Goal: Information Seeking & Learning: Check status

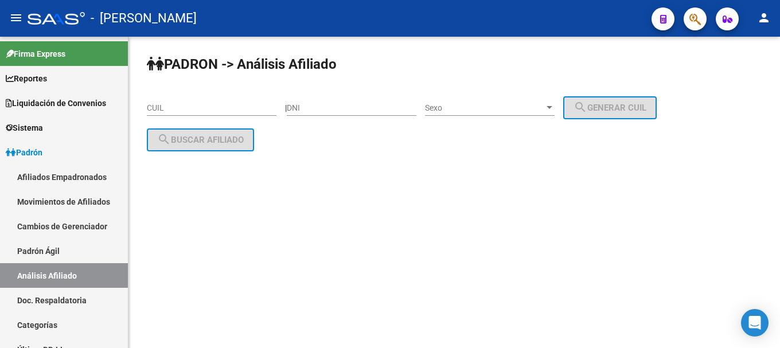
click at [683, 22] on button "button" at bounding box center [694, 18] width 23 height 23
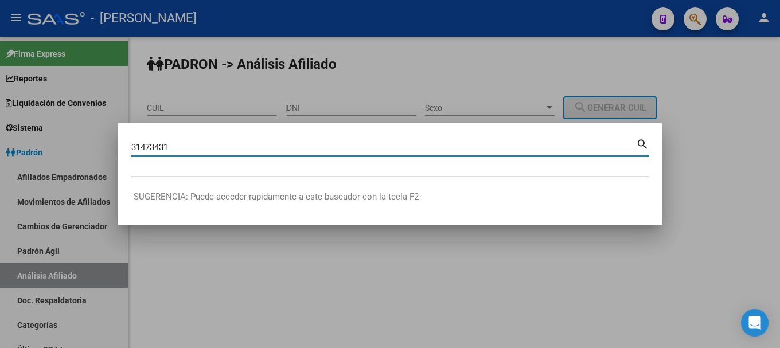
type input "31473431"
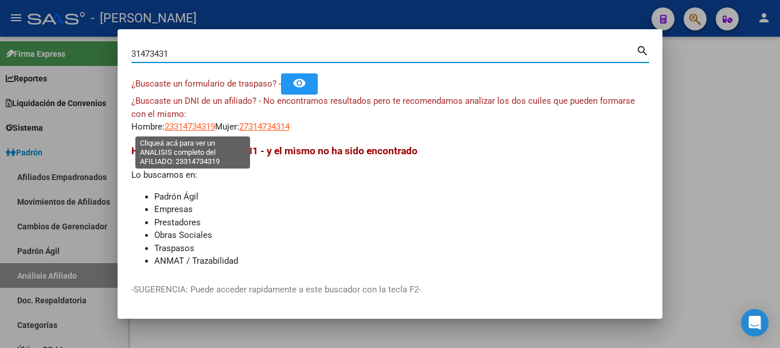
click at [199, 127] on span "23314734319" at bounding box center [190, 127] width 50 height 10
type textarea "23314734319"
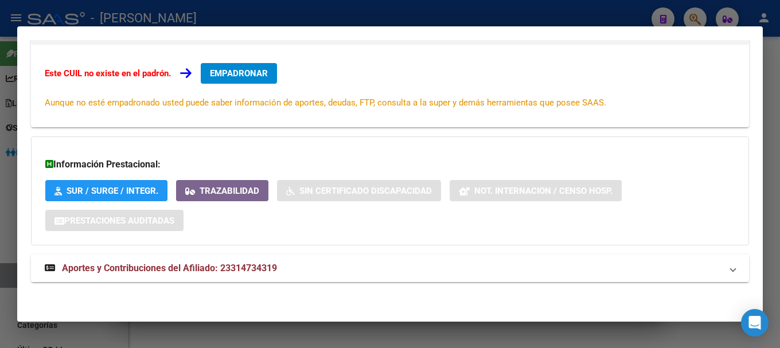
click at [277, 261] on mat-expansion-panel-header "Aportes y Contribuciones del Afiliado: 23314734319" at bounding box center [390, 269] width 718 height 28
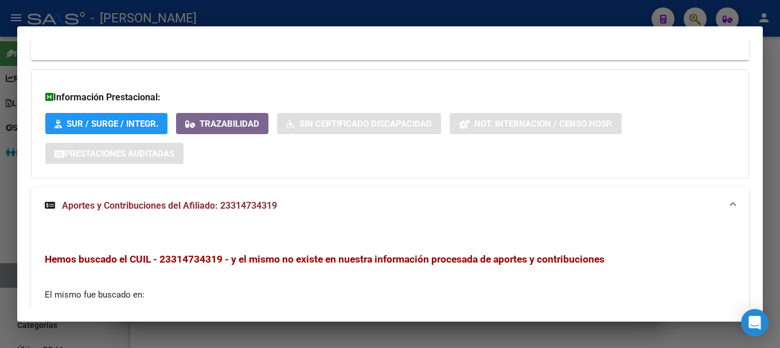
click at [314, 209] on mat-panel-title "Aportes y Contribuciones del Afiliado: 23314734319" at bounding box center [383, 206] width 677 height 14
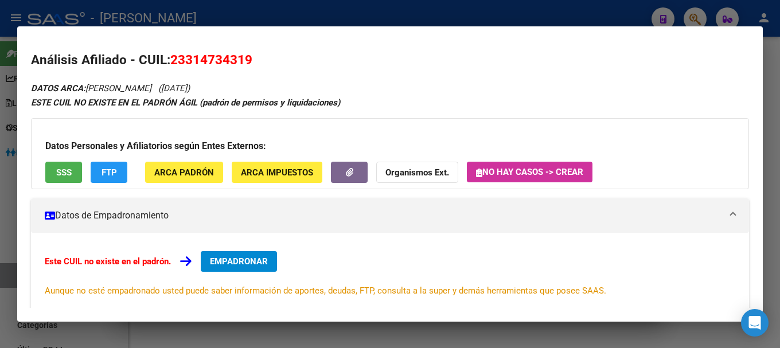
click at [227, 62] on span "23314734319" at bounding box center [211, 59] width 82 height 15
copy span "23314734319"
click at [463, 11] on div at bounding box center [390, 174] width 780 height 348
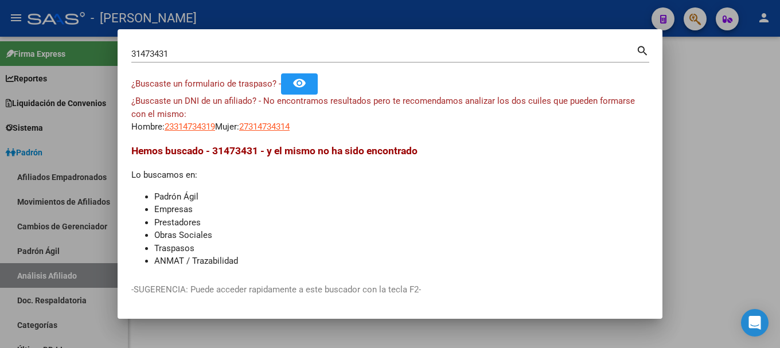
click at [463, 11] on div at bounding box center [390, 174] width 780 height 348
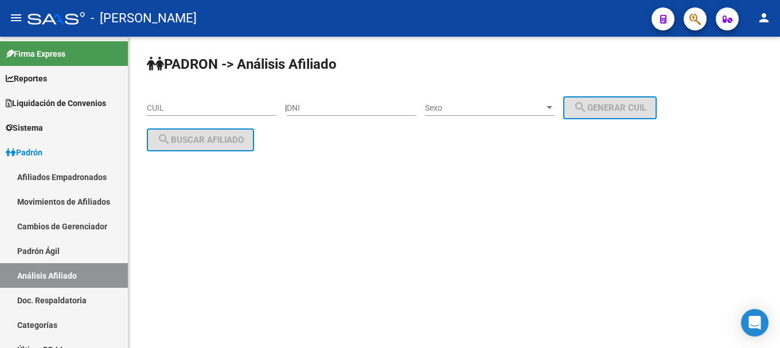
click at [702, 20] on button "button" at bounding box center [694, 18] width 23 height 23
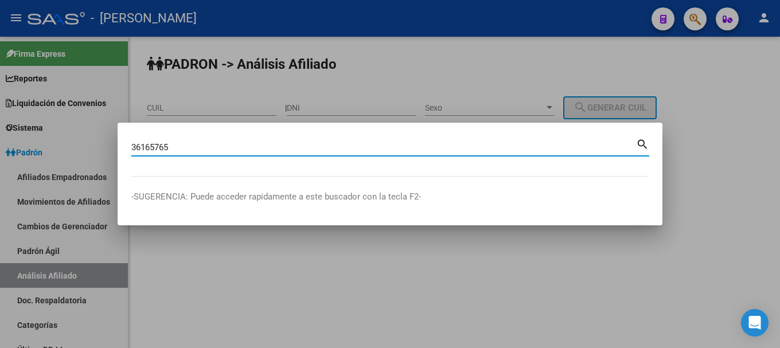
type input "36165765"
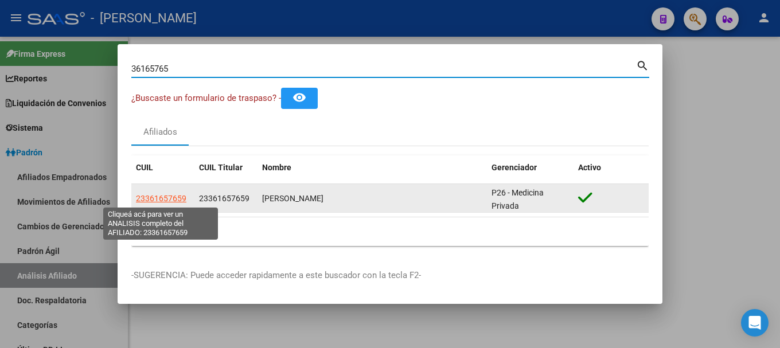
click at [166, 200] on span "23361657659" at bounding box center [161, 198] width 50 height 9
type textarea "23361657659"
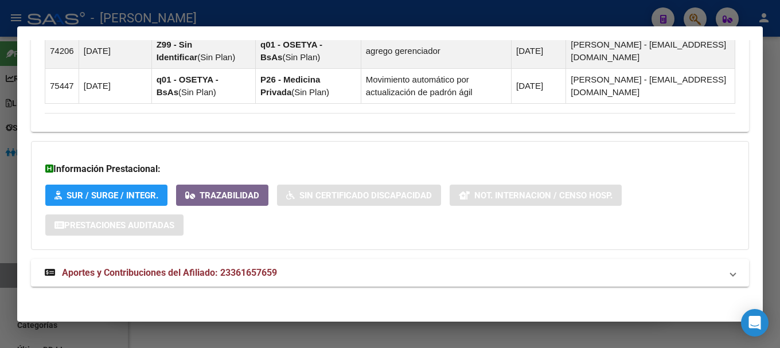
scroll to position [777, 0]
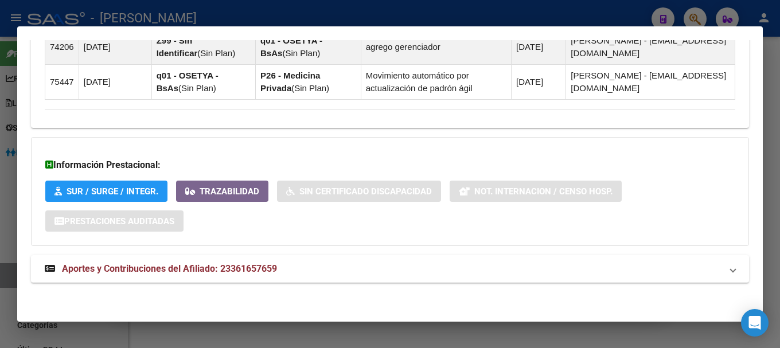
click at [482, 245] on div "Información Prestacional: SUR / SURGE / INTEGR. Trazabilidad Sin Certificado Di…" at bounding box center [390, 191] width 718 height 109
click at [467, 269] on mat-panel-title "Aportes y Contribuciones del Afiliado: 23361657659" at bounding box center [383, 269] width 677 height 14
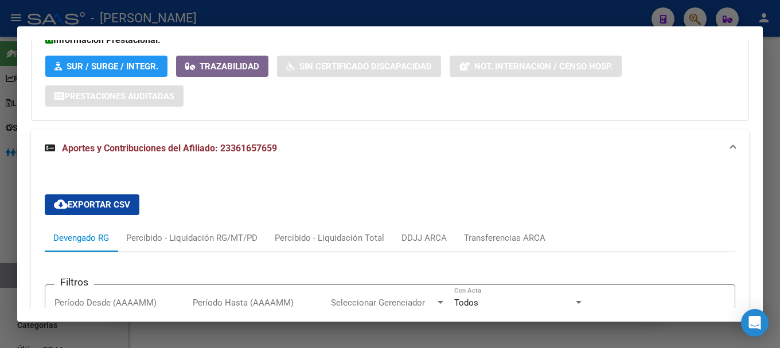
click at [561, 153] on mat-panel-title "Aportes y Contribuciones del Afiliado: 23361657659" at bounding box center [383, 149] width 677 height 14
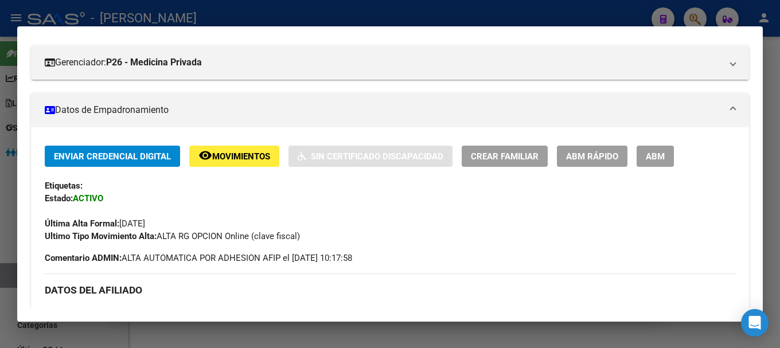
scroll to position [0, 0]
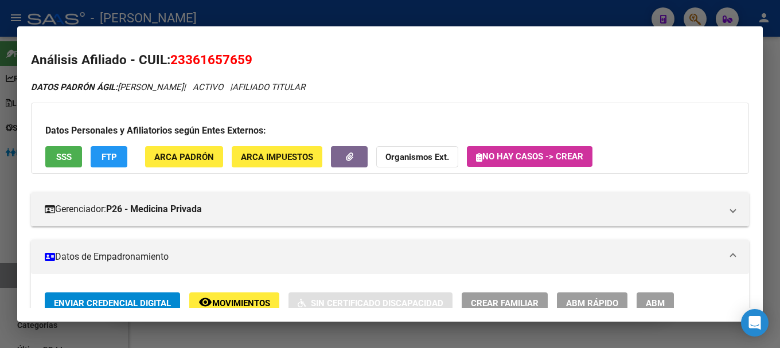
click at [213, 55] on span "23361657659" at bounding box center [211, 59] width 82 height 15
copy span "23361657659"
click at [452, 15] on div at bounding box center [390, 174] width 780 height 348
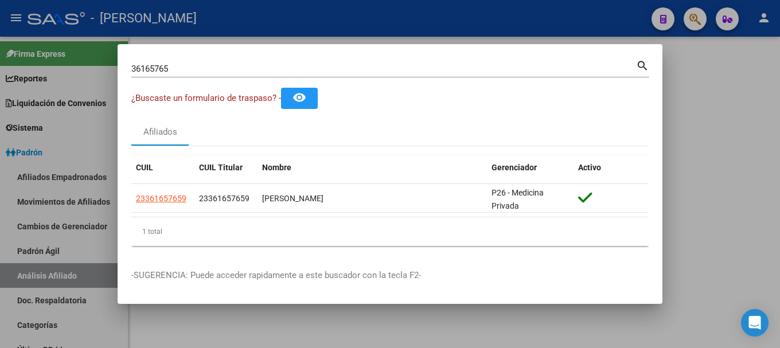
click at [490, 30] on div at bounding box center [390, 174] width 780 height 348
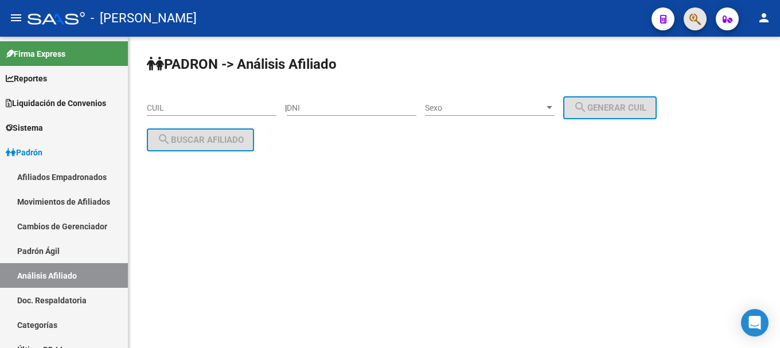
click at [701, 24] on button "button" at bounding box center [694, 18] width 23 height 23
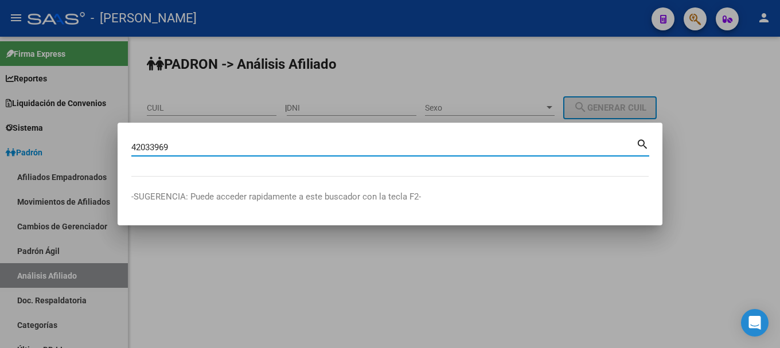
type input "42033969"
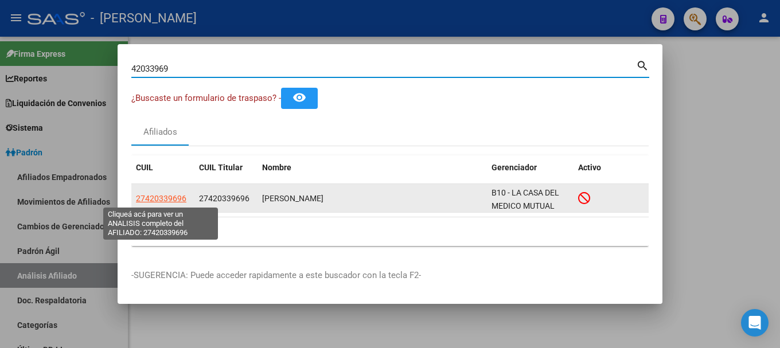
click at [179, 200] on span "27420339696" at bounding box center [161, 198] width 50 height 9
type textarea "27420339696"
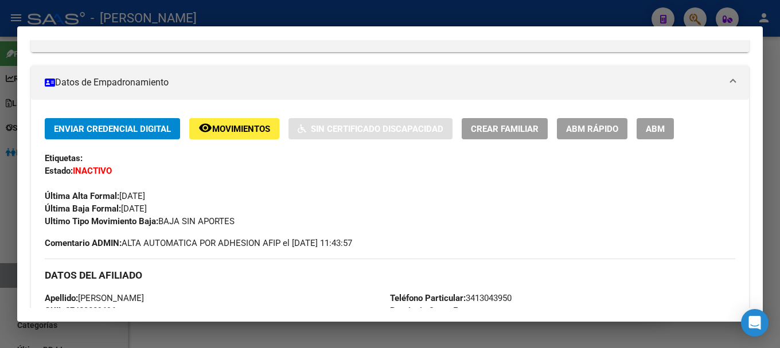
scroll to position [287, 0]
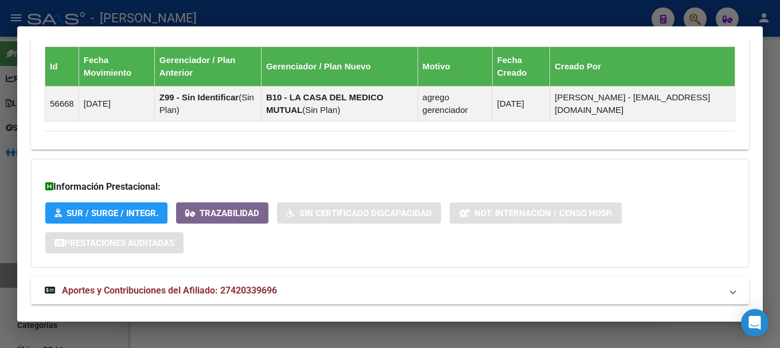
click at [393, 277] on mat-expansion-panel-header "Aportes y Contribuciones del Afiliado: 27420339696" at bounding box center [390, 291] width 718 height 28
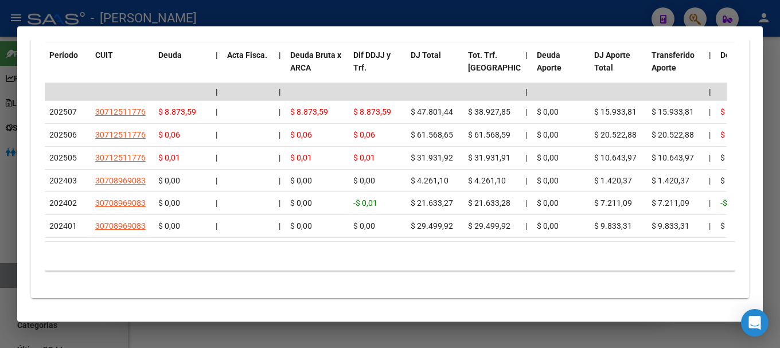
scroll to position [1227, 0]
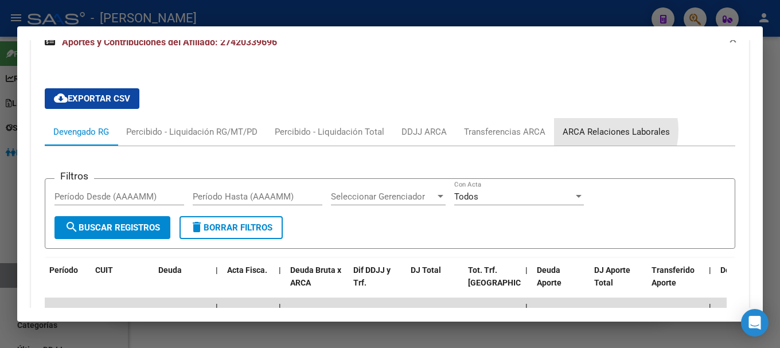
click at [603, 130] on div "ARCA Relaciones Laborales" at bounding box center [615, 132] width 107 height 13
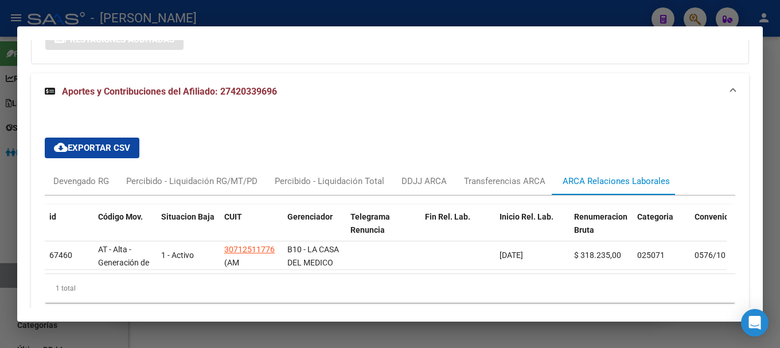
scroll to position [998, 0]
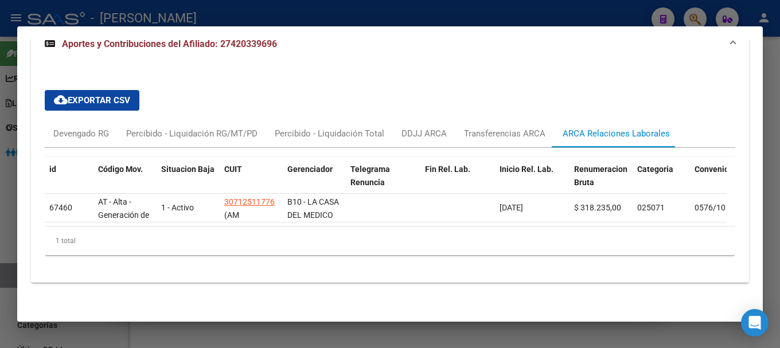
click at [569, 62] on div "cloud_download Exportar CSV Devengado RG Percibido - Liquidación RG/MT/PD Perci…" at bounding box center [390, 172] width 718 height 220
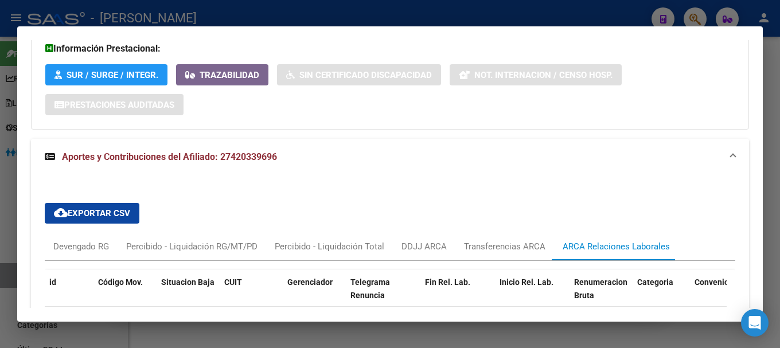
click at [505, 174] on mat-expansion-panel-header "Aportes y Contribuciones del Afiliado: 27420339696" at bounding box center [390, 157] width 718 height 37
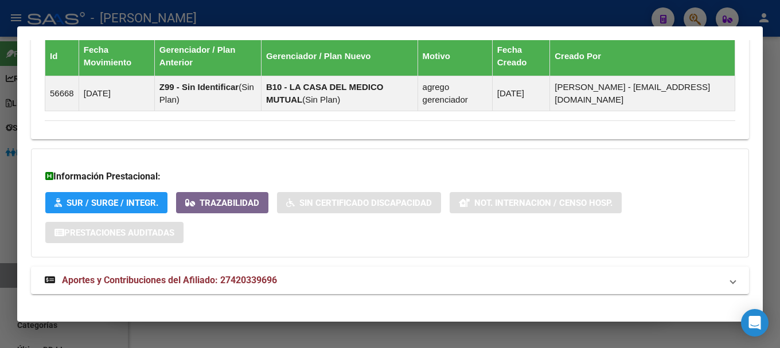
scroll to position [767, 0]
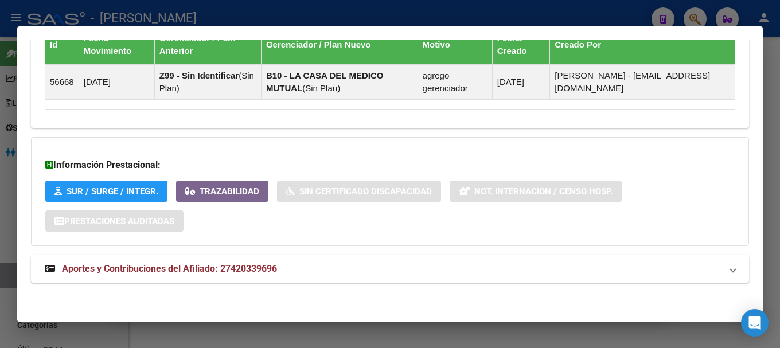
click at [370, 266] on mat-panel-title "Aportes y Contribuciones del Afiliado: 27420339696" at bounding box center [383, 269] width 677 height 14
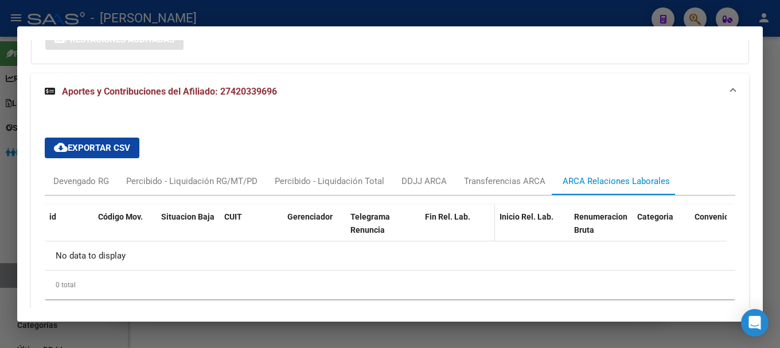
scroll to position [993, 0]
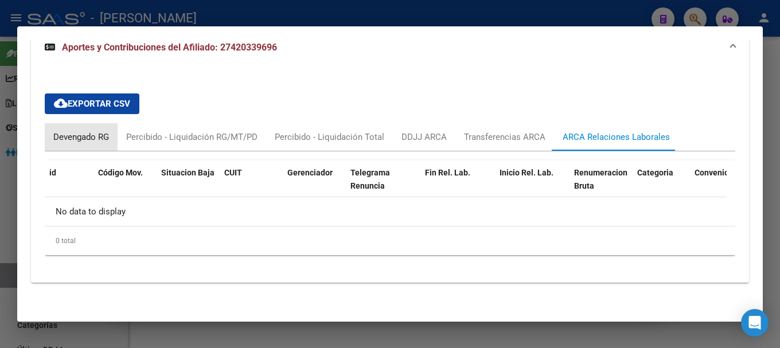
click at [81, 128] on div "Devengado RG" at bounding box center [81, 137] width 73 height 28
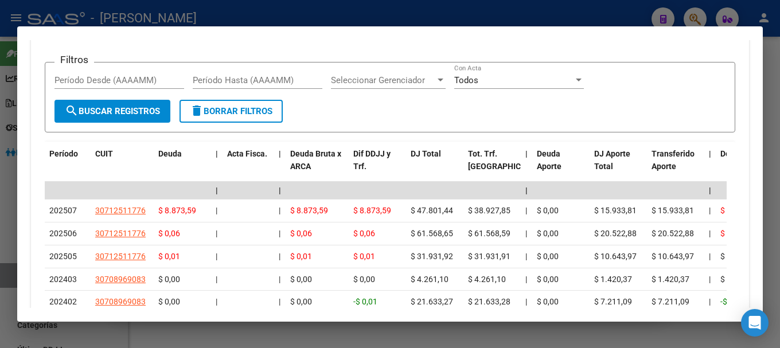
scroll to position [1165, 0]
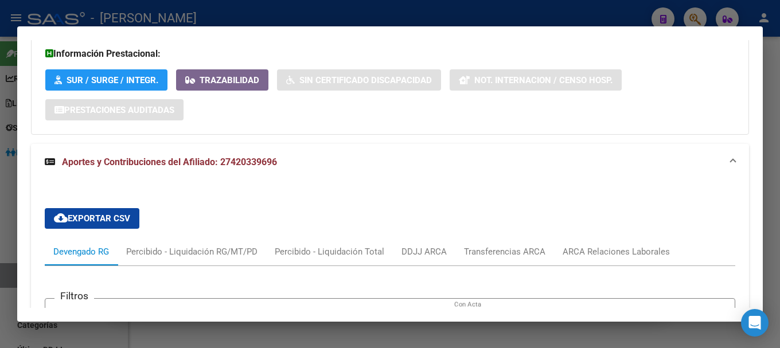
click at [293, 168] on mat-panel-title "Aportes y Contribuciones del Afiliado: 27420339696" at bounding box center [383, 162] width 677 height 14
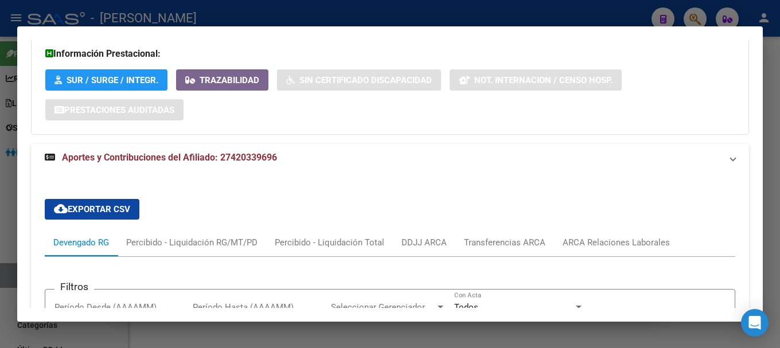
scroll to position [767, 0]
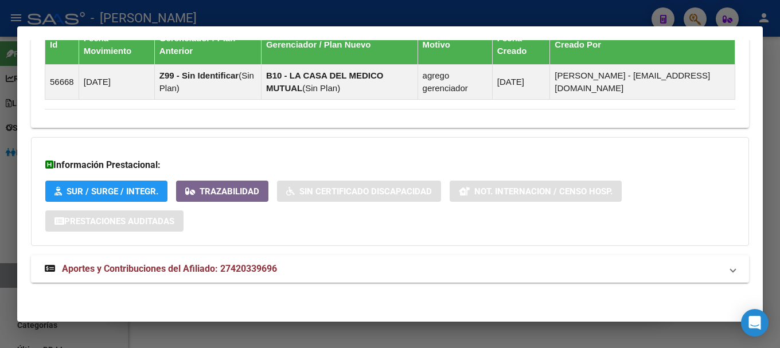
click at [325, 276] on mat-expansion-panel-header "Aportes y Contribuciones del Afiliado: 27420339696" at bounding box center [390, 269] width 718 height 28
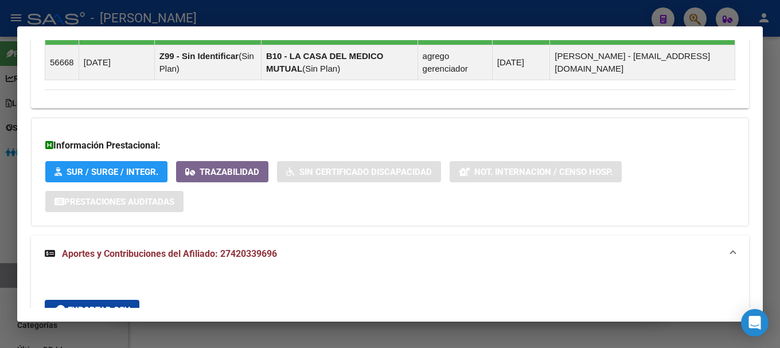
click at [259, 253] on span "Aportes y Contribuciones del Afiliado: 27420339696" at bounding box center [169, 253] width 215 height 11
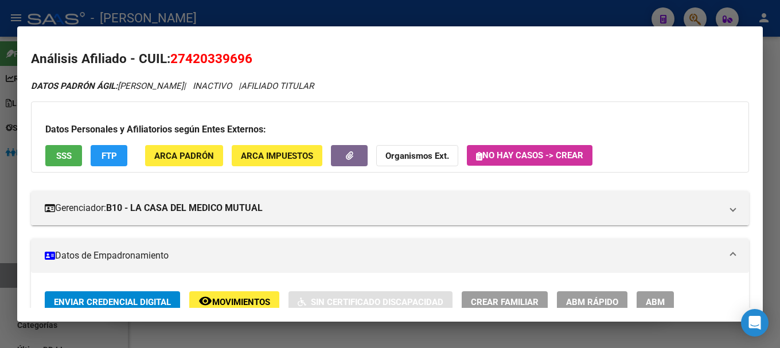
scroll to position [0, 0]
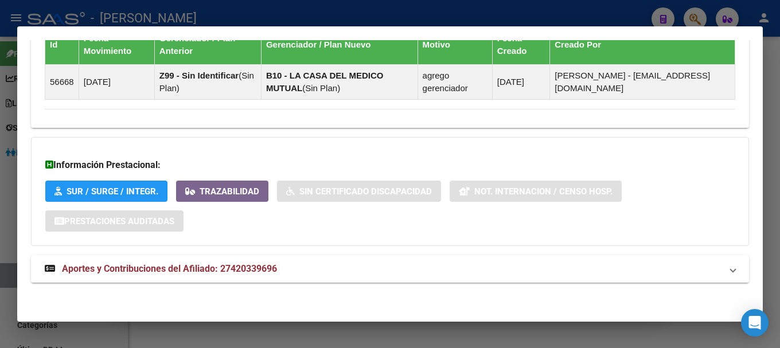
click at [393, 269] on mat-panel-title "Aportes y Contribuciones del Afiliado: 27420339696" at bounding box center [383, 269] width 677 height 14
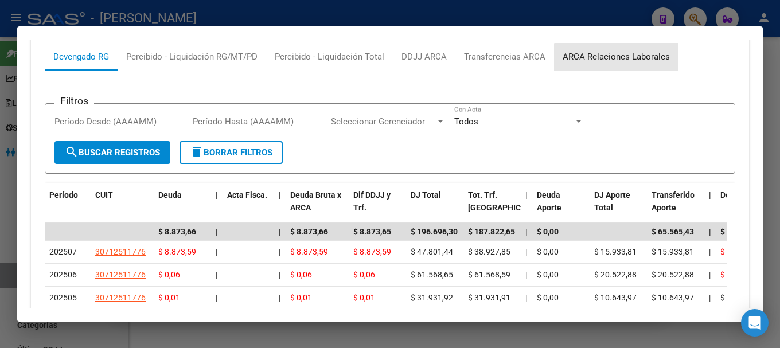
click at [636, 68] on div "ARCA Relaciones Laborales" at bounding box center [616, 57] width 124 height 28
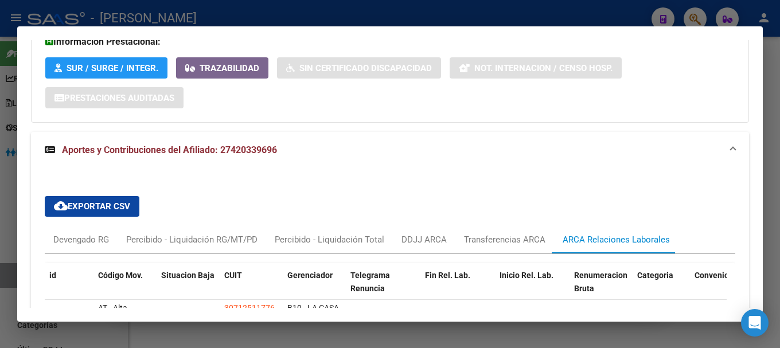
scroll to position [948, 0]
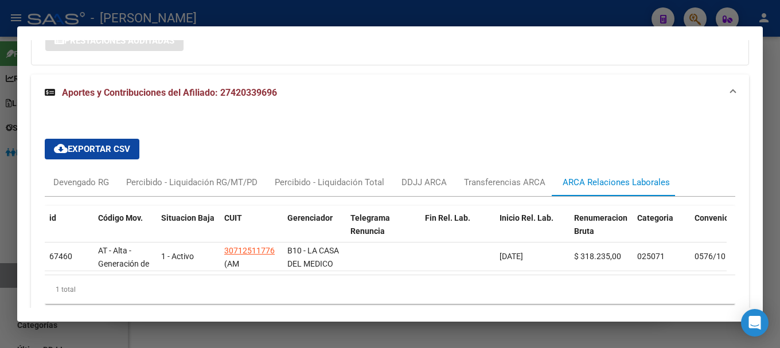
click at [495, 105] on mat-expansion-panel-header "Aportes y Contribuciones del Afiliado: 27420339696" at bounding box center [390, 93] width 718 height 37
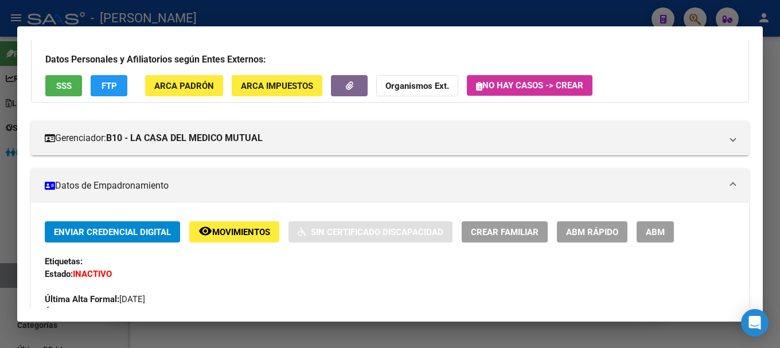
scroll to position [0, 0]
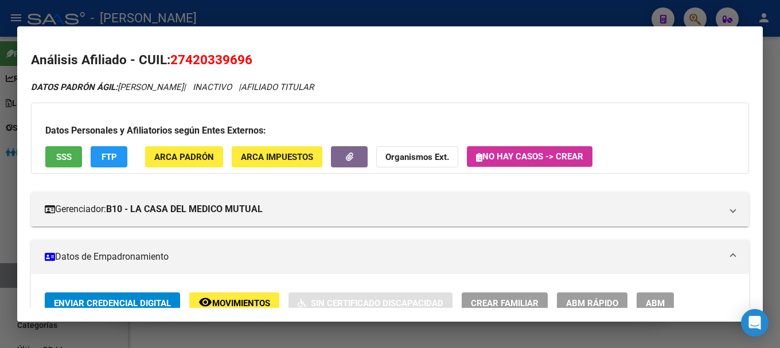
click at [516, 11] on div at bounding box center [390, 174] width 780 height 348
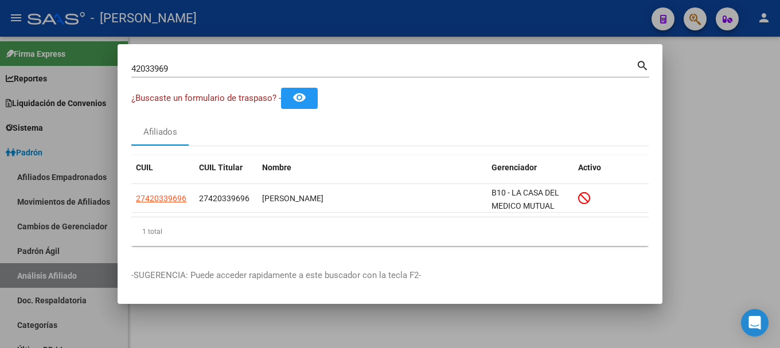
click at [516, 11] on div at bounding box center [390, 174] width 780 height 348
